Goal: Task Accomplishment & Management: Manage account settings

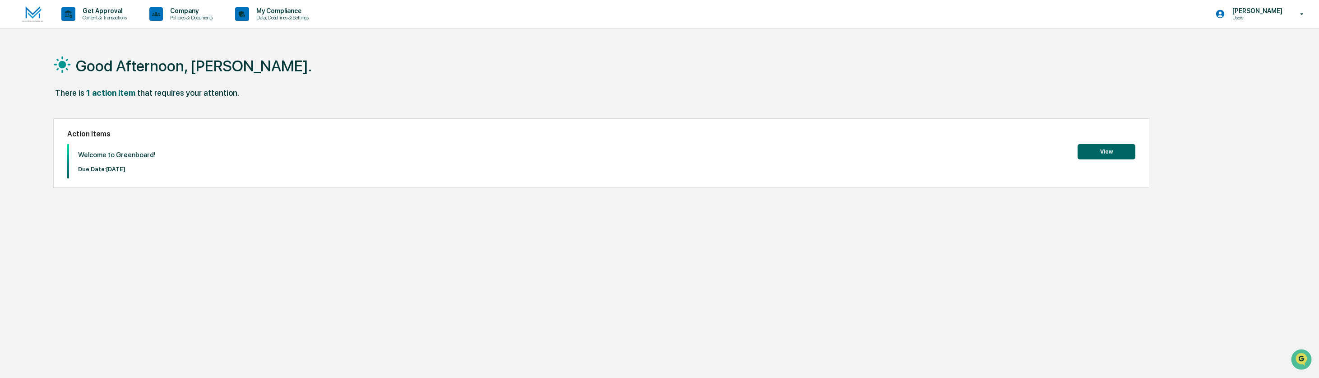
click at [1110, 153] on button "View" at bounding box center [1107, 151] width 58 height 15
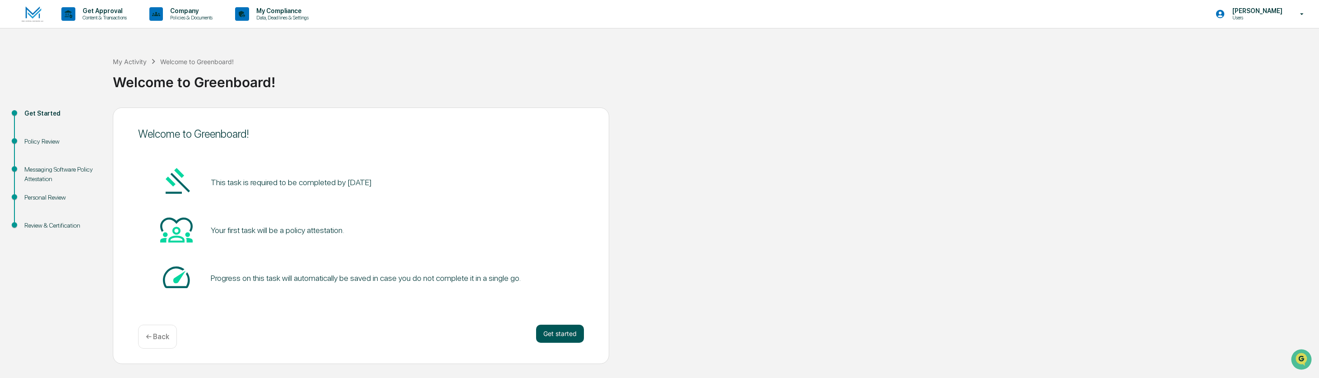
click at [560, 335] on button "Get started" at bounding box center [560, 334] width 48 height 18
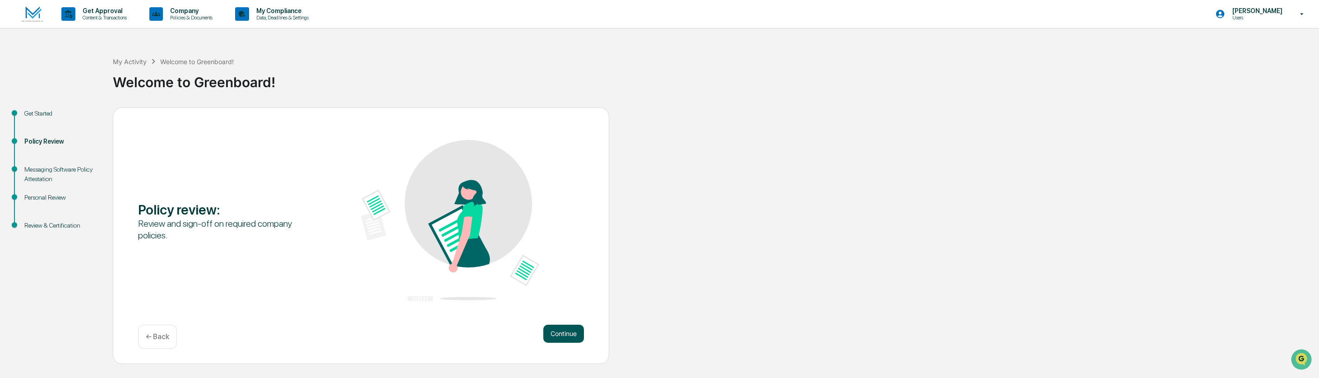
click at [563, 334] on button "Continue" at bounding box center [564, 334] width 41 height 18
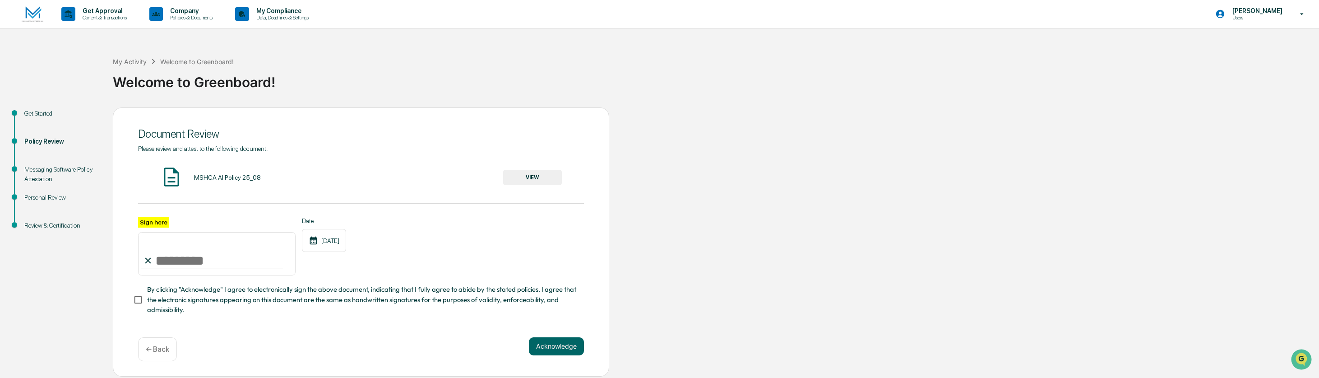
click at [531, 176] on button "VIEW" at bounding box center [532, 177] width 59 height 15
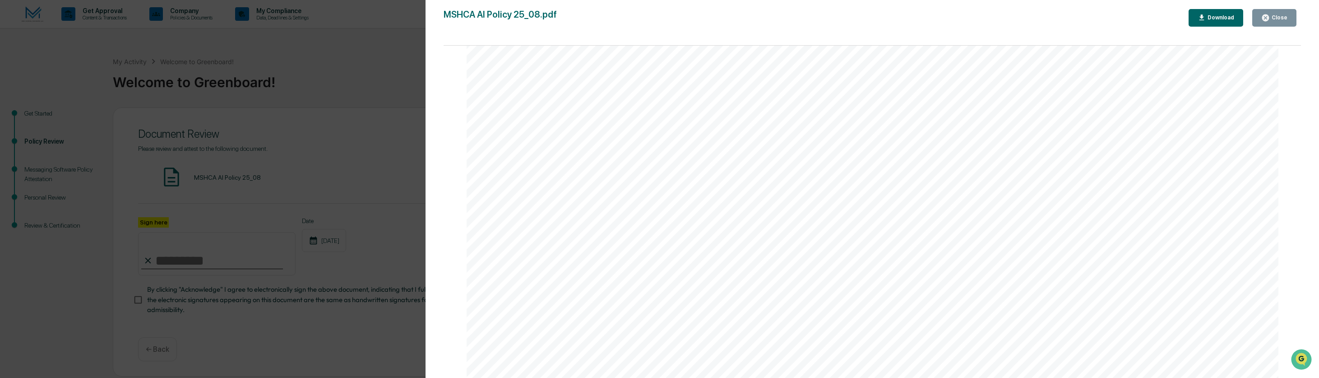
scroll to position [311, 0]
click at [1274, 20] on div "Close" at bounding box center [1279, 17] width 18 height 6
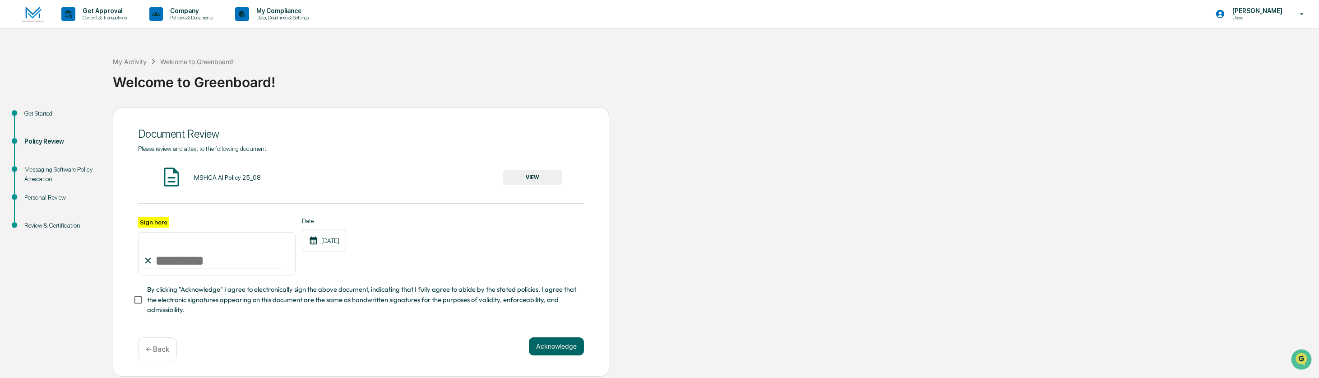
click at [171, 260] on input "Sign here" at bounding box center [217, 253] width 158 height 43
type input "**********"
click at [553, 344] on button "Acknowledge" at bounding box center [556, 346] width 55 height 18
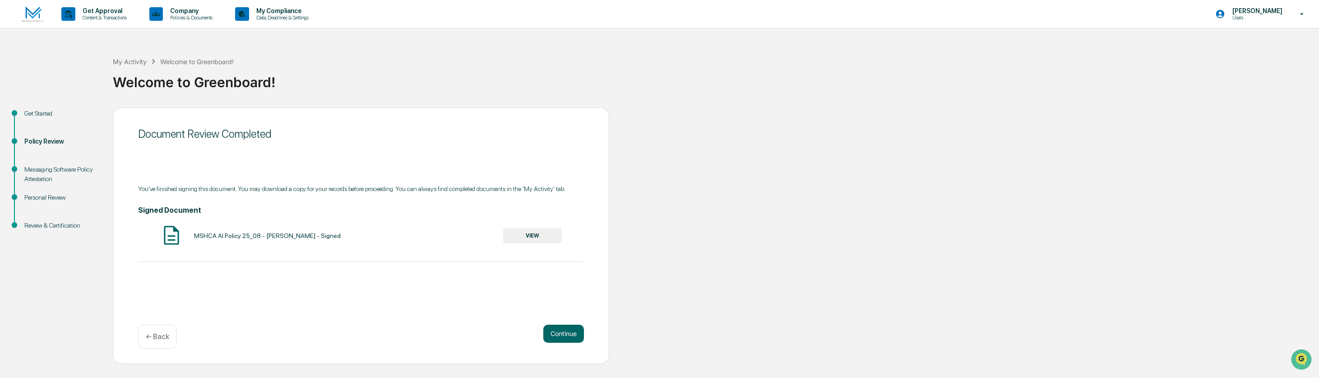
click at [532, 238] on button "VIEW" at bounding box center [532, 235] width 59 height 15
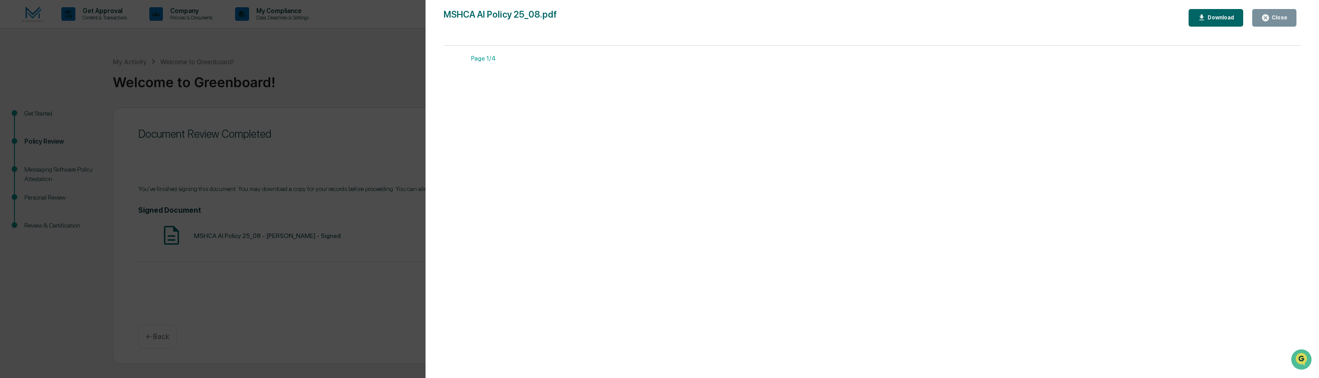
click at [1219, 18] on div "Download" at bounding box center [1220, 17] width 28 height 6
drag, startPoint x: 1252, startPoint y: 214, endPoint x: 1258, endPoint y: 205, distance: 10.8
click at [1282, 17] on div "Close" at bounding box center [1279, 17] width 18 height 6
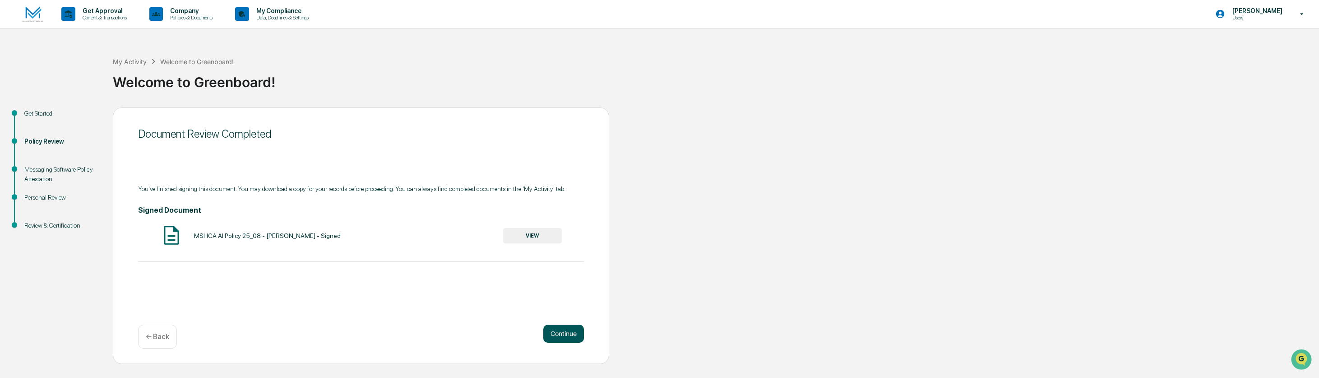
click at [558, 332] on button "Continue" at bounding box center [564, 334] width 41 height 18
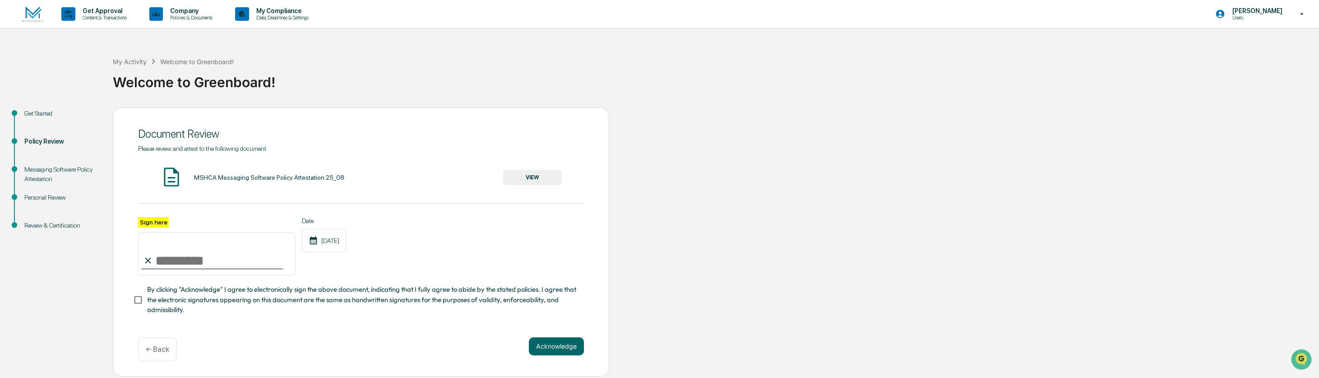
click at [533, 176] on button "VIEW" at bounding box center [532, 177] width 59 height 15
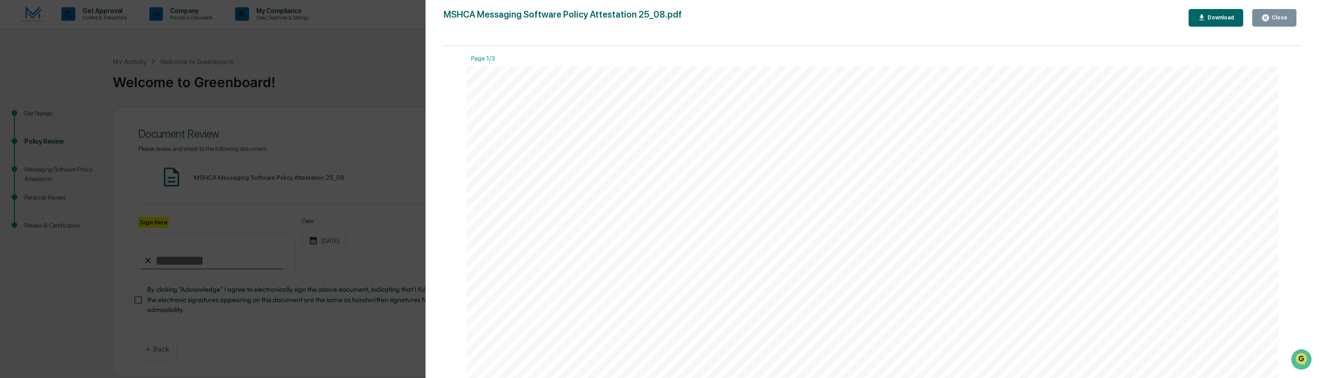
click at [1276, 15] on div "Close" at bounding box center [1279, 17] width 18 height 6
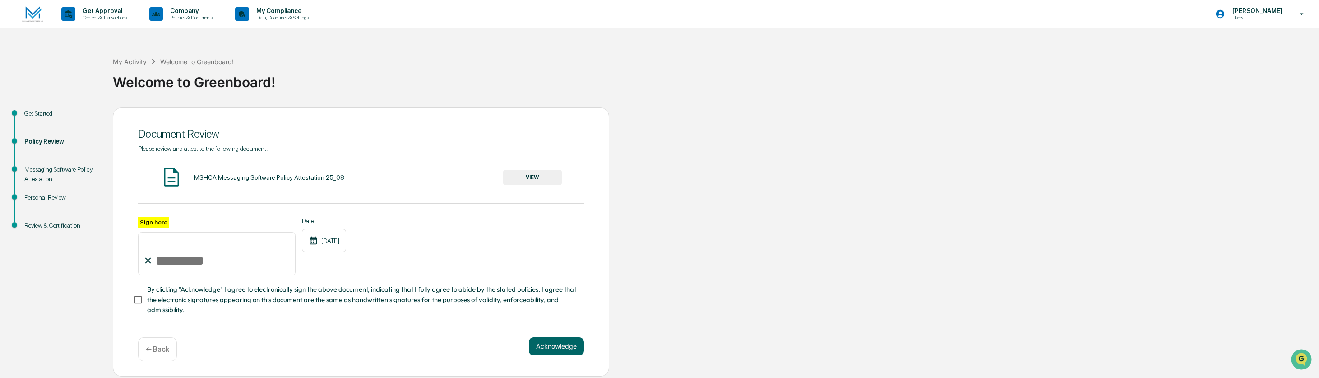
click at [170, 259] on input "Sign here" at bounding box center [217, 253] width 158 height 43
type input "**********"
click at [561, 348] on button "Acknowledge" at bounding box center [556, 346] width 55 height 18
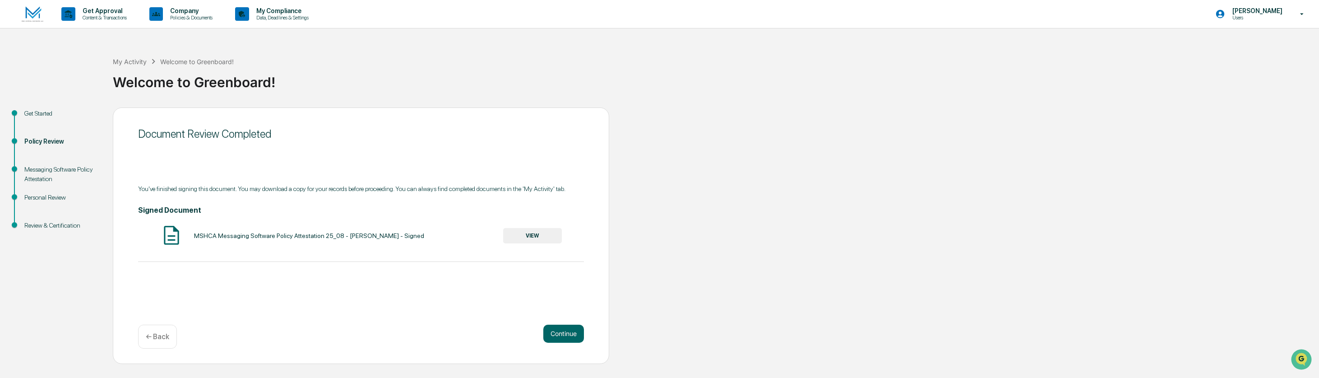
click at [527, 238] on button "VIEW" at bounding box center [532, 235] width 59 height 15
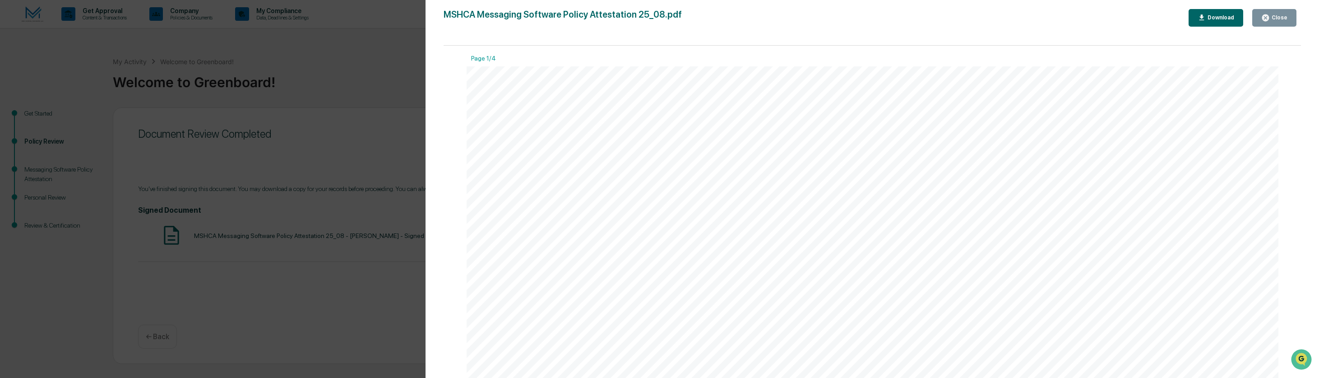
click at [1213, 12] on button "Download" at bounding box center [1216, 18] width 55 height 18
click at [1275, 21] on div "Close" at bounding box center [1275, 18] width 26 height 9
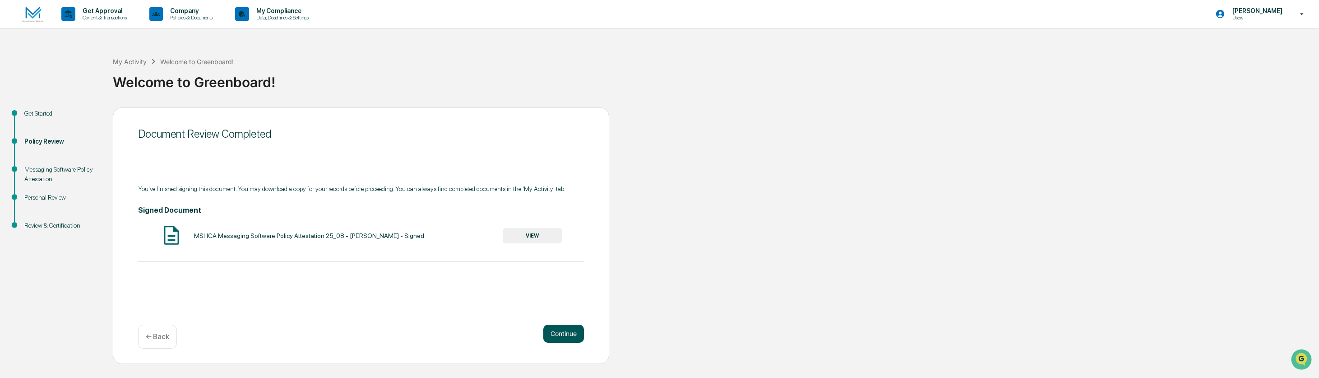
click at [562, 334] on button "Continue" at bounding box center [564, 334] width 41 height 18
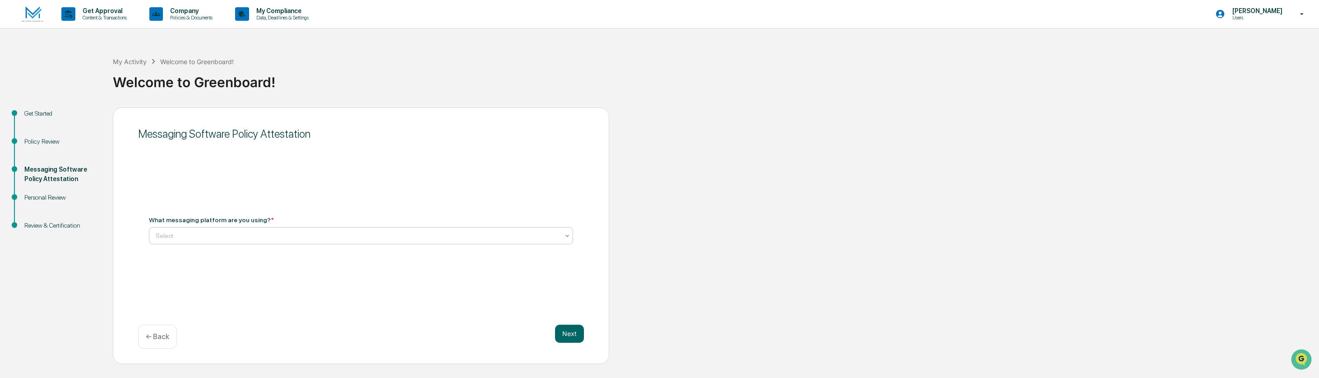
click at [360, 235] on div at bounding box center [358, 235] width 404 height 9
click at [336, 257] on div "I will be using WhatsApp for client messaging" at bounding box center [360, 257] width 423 height 18
click at [563, 333] on button "Next" at bounding box center [569, 334] width 29 height 18
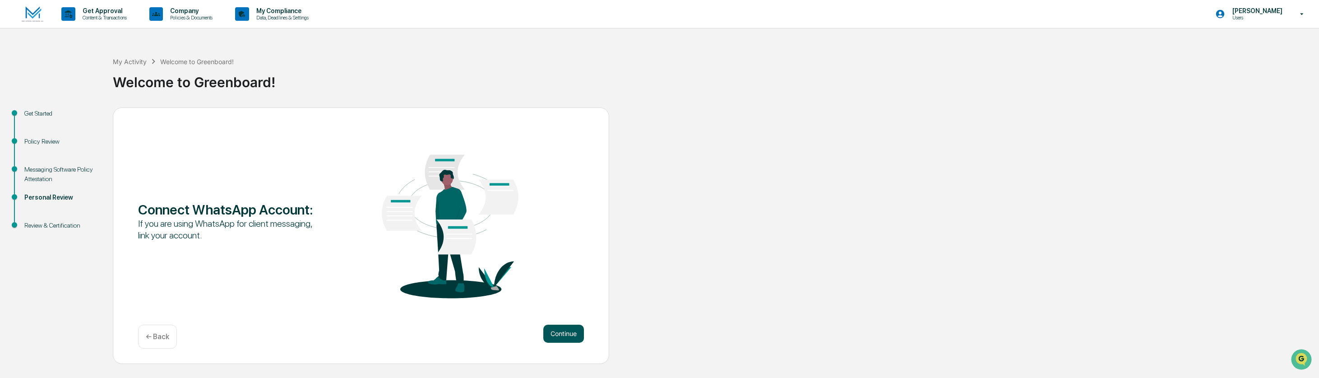
click at [565, 336] on button "Continue" at bounding box center [564, 334] width 41 height 18
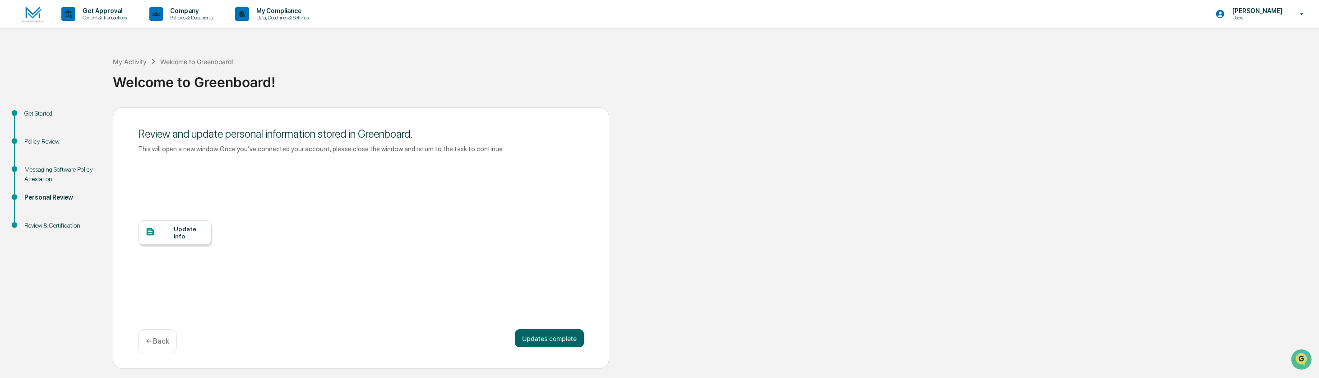
click at [186, 229] on div "Update Info" at bounding box center [189, 232] width 30 height 14
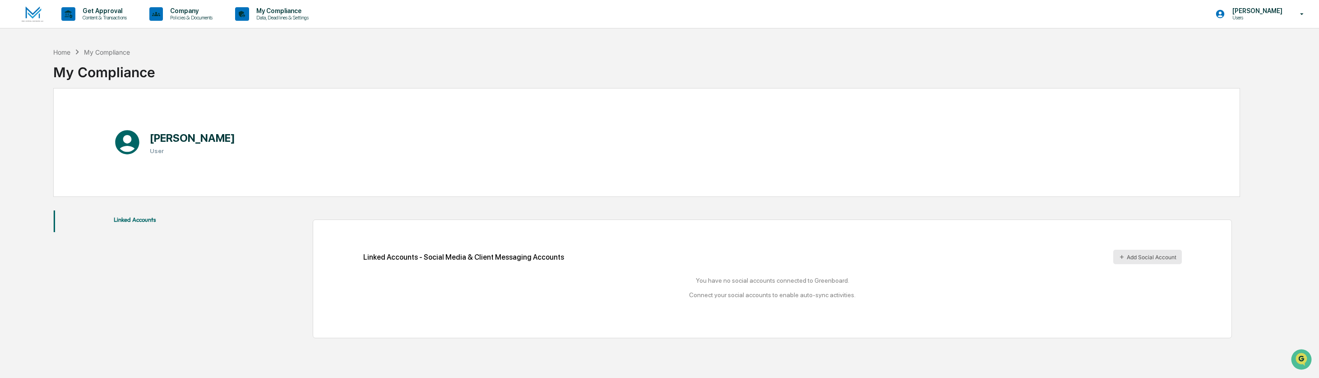
click at [1144, 255] on button "Add Social Account" at bounding box center [1148, 257] width 69 height 14
click at [33, 14] on img at bounding box center [33, 14] width 22 height 16
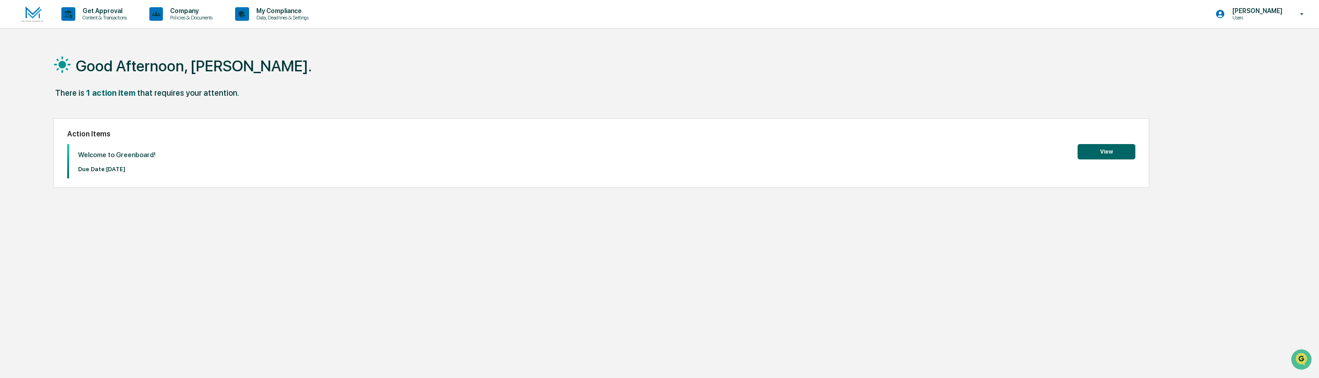
click at [1110, 150] on button "View" at bounding box center [1107, 151] width 58 height 15
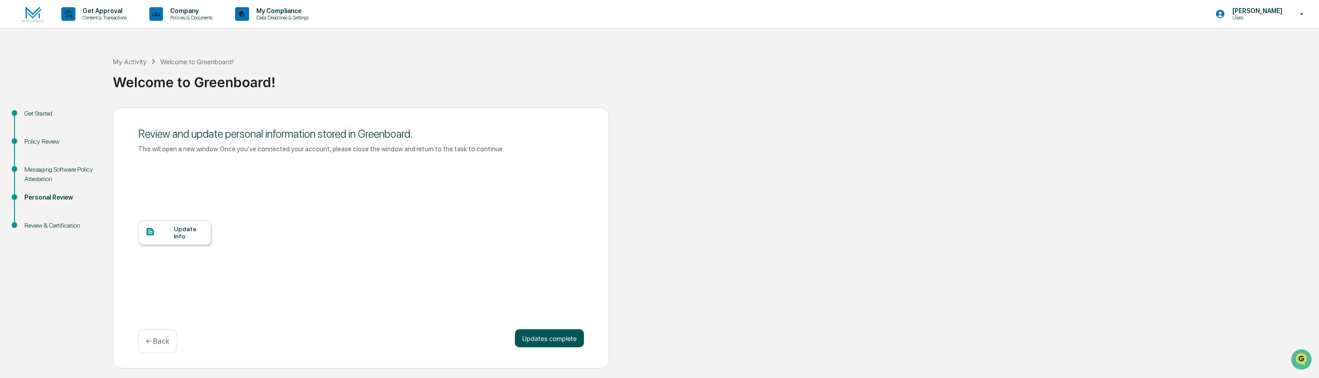
click at [552, 339] on button "Updates complete" at bounding box center [549, 338] width 69 height 18
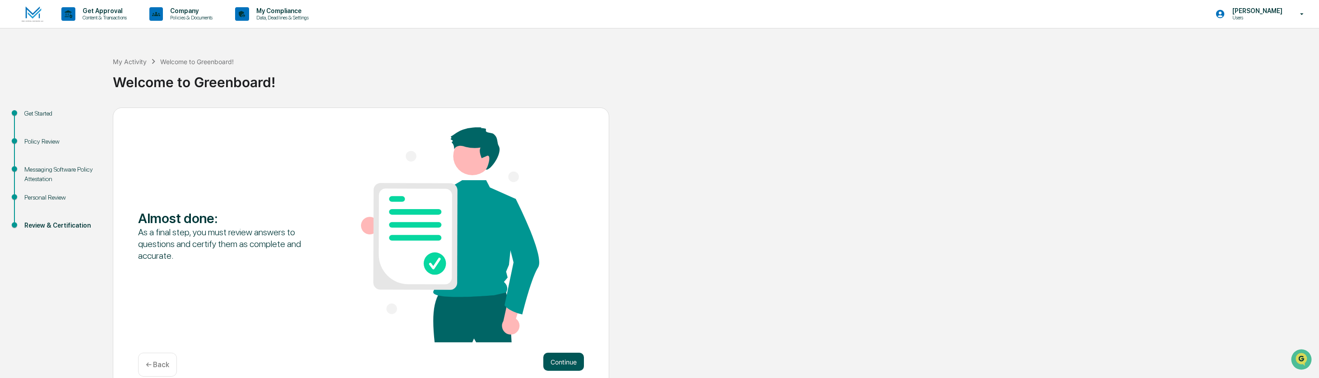
click at [559, 361] on button "Continue" at bounding box center [564, 362] width 41 height 18
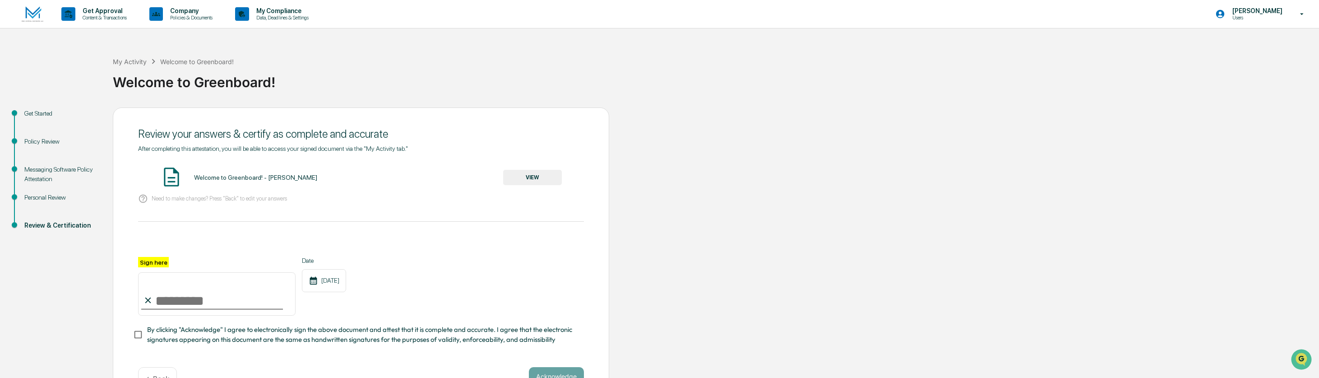
click at [531, 174] on button "VIEW" at bounding box center [532, 177] width 59 height 15
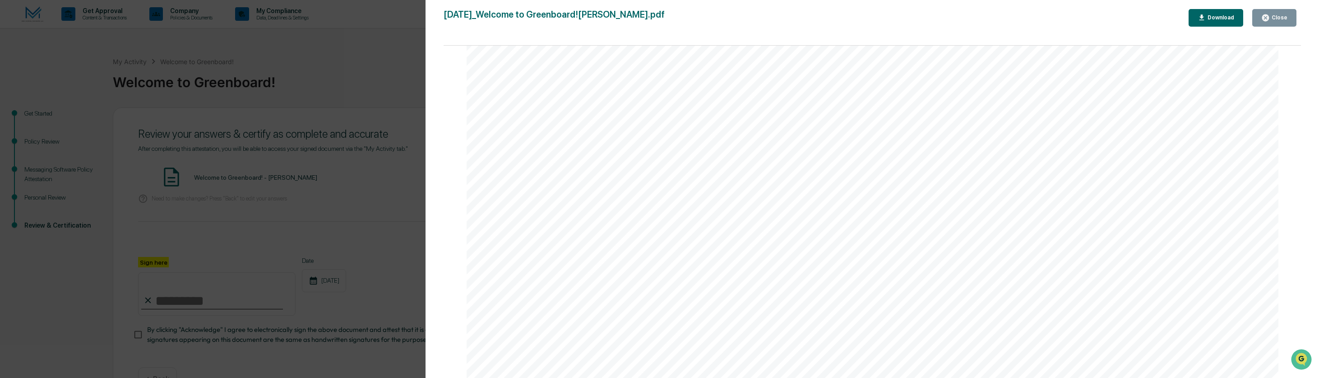
scroll to position [367, 0]
click at [1218, 17] on div "Download" at bounding box center [1220, 17] width 28 height 6
click at [1269, 16] on icon "button" at bounding box center [1266, 17] width 7 height 7
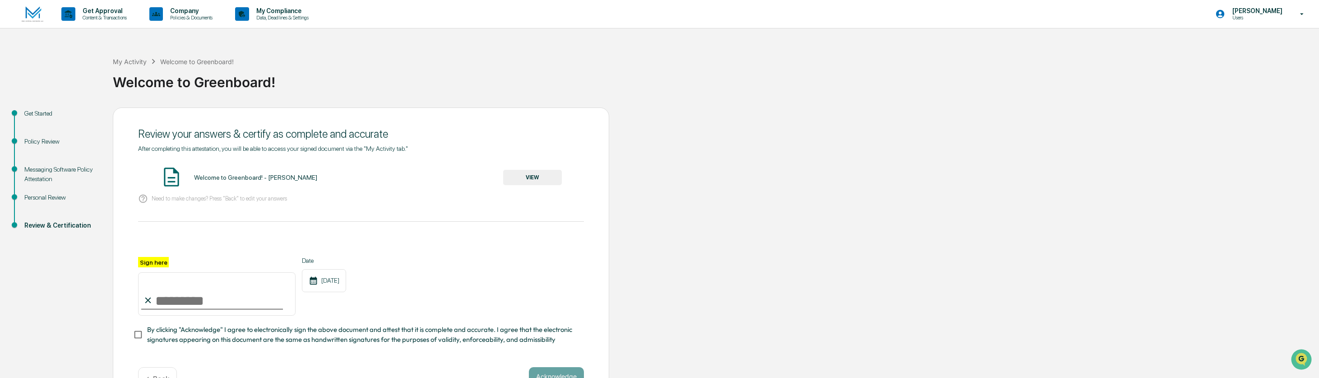
click at [164, 299] on input "Sign here" at bounding box center [217, 293] width 158 height 43
type input "**********"
click at [430, 251] on div at bounding box center [361, 246] width 446 height 22
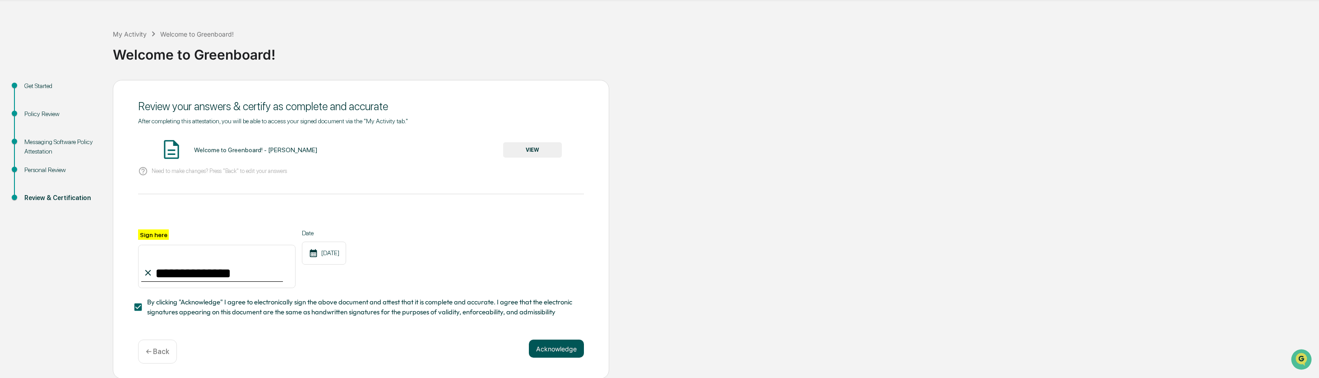
click at [565, 351] on button "Acknowledge" at bounding box center [556, 348] width 55 height 18
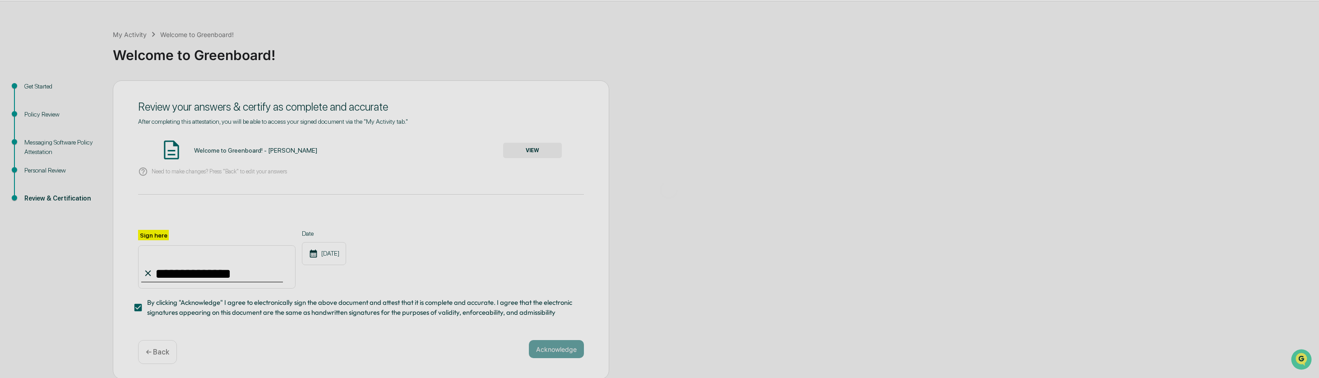
scroll to position [0, 0]
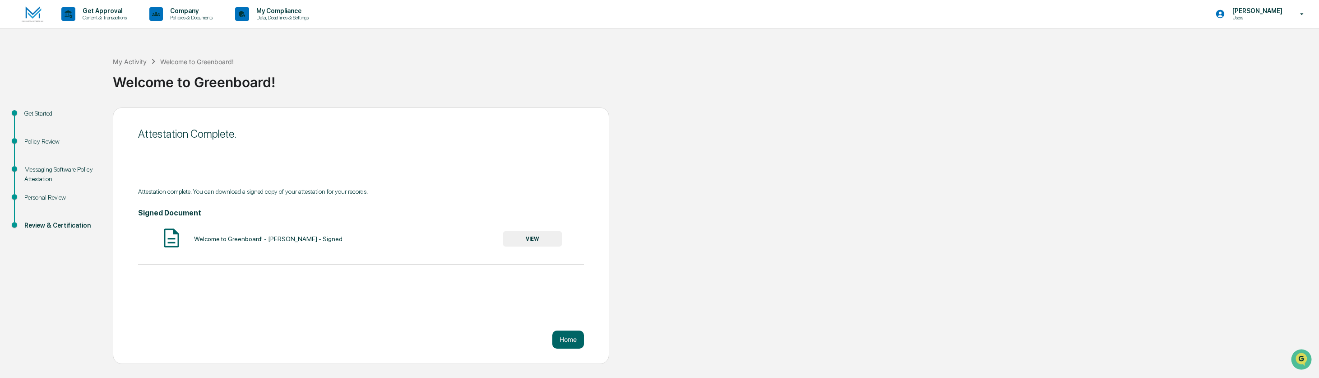
click at [538, 237] on button "VIEW" at bounding box center [532, 238] width 59 height 15
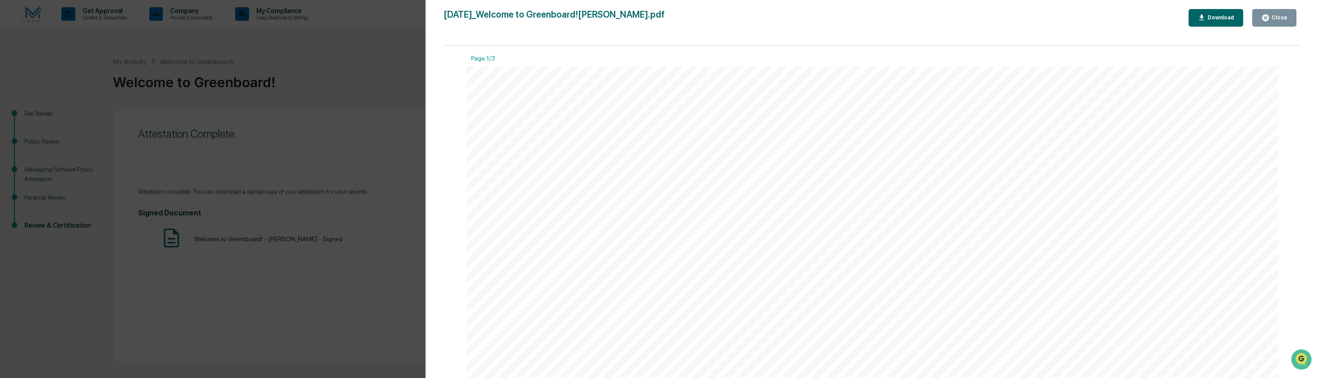
click at [1213, 14] on div "Download" at bounding box center [1216, 18] width 37 height 9
click at [1275, 18] on div "Close" at bounding box center [1279, 17] width 18 height 6
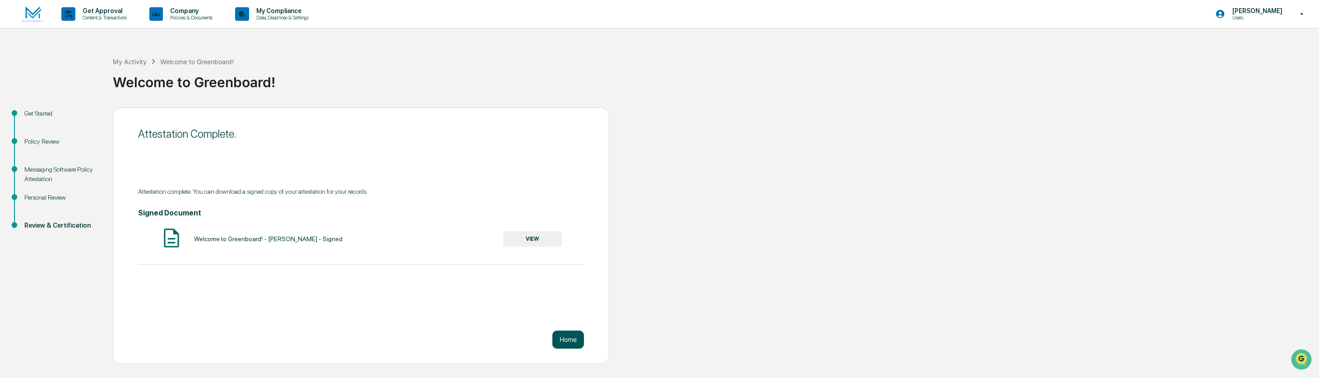
click at [571, 340] on button "Home" at bounding box center [569, 339] width 32 height 18
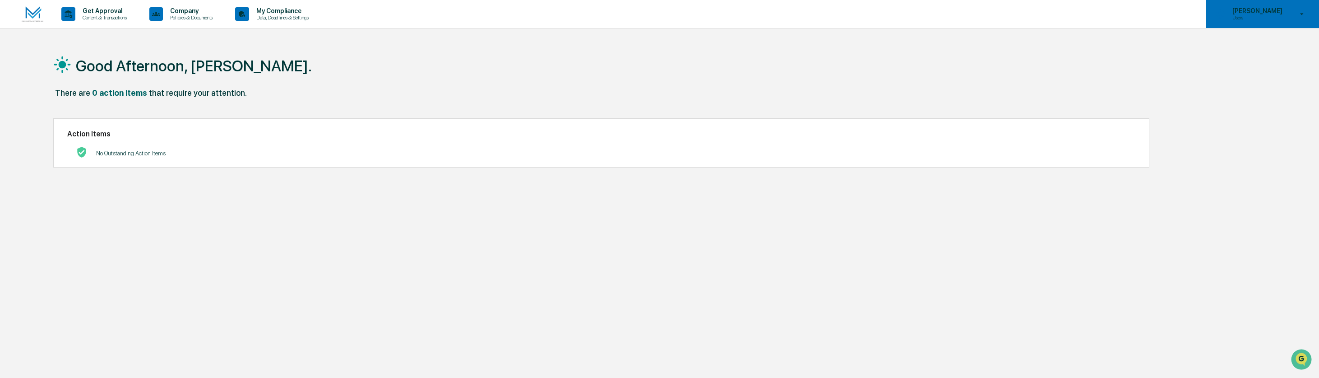
click at [1240, 11] on p "[PERSON_NAME]" at bounding box center [1257, 10] width 62 height 7
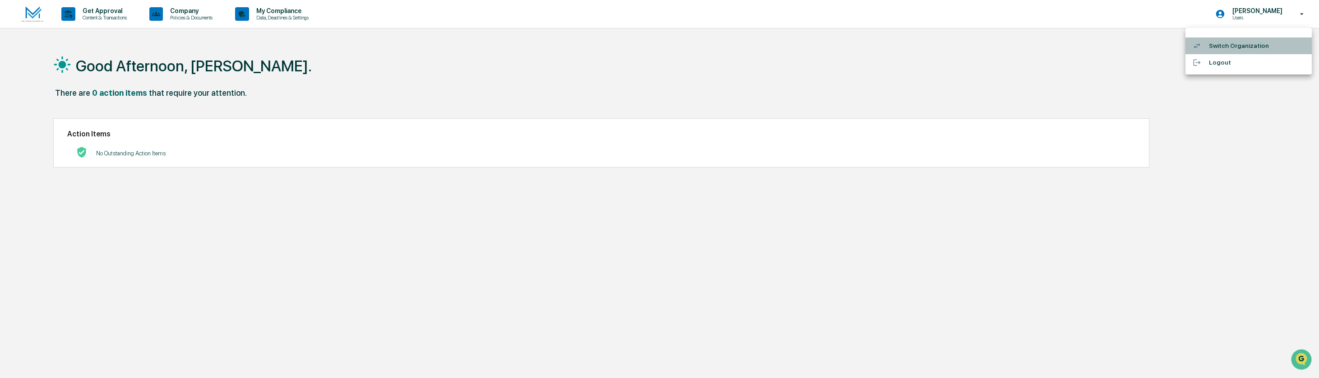
click at [1248, 46] on li "Switch Organization" at bounding box center [1249, 45] width 126 height 17
